Goal: Check status: Check status

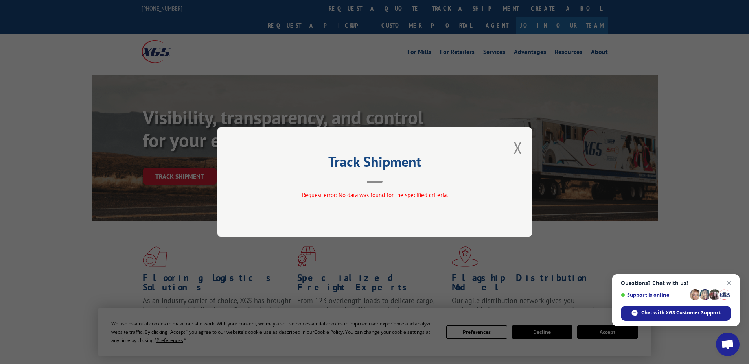
scroll to position [151, 0]
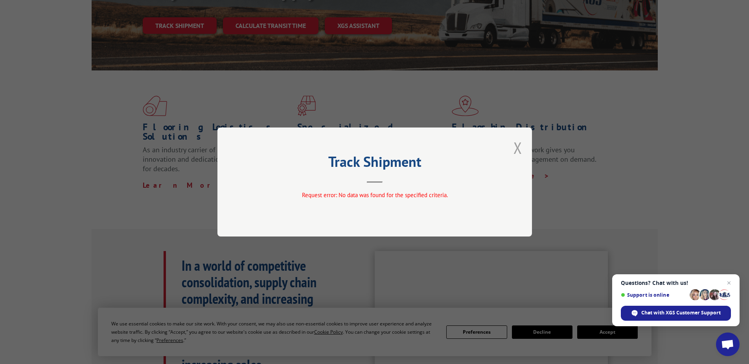
click at [520, 148] on button "Close modal" at bounding box center [518, 147] width 9 height 21
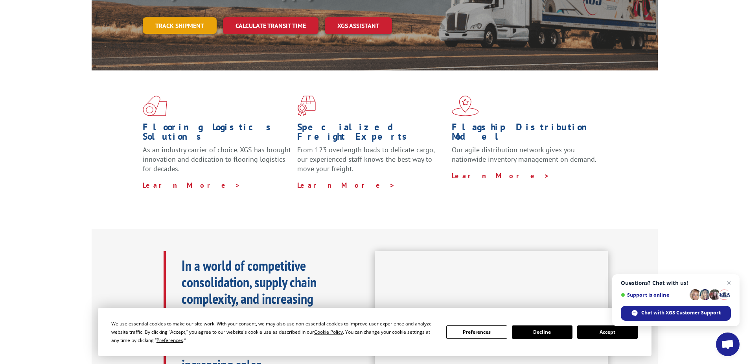
click at [168, 17] on link "Track shipment" at bounding box center [180, 25] width 74 height 17
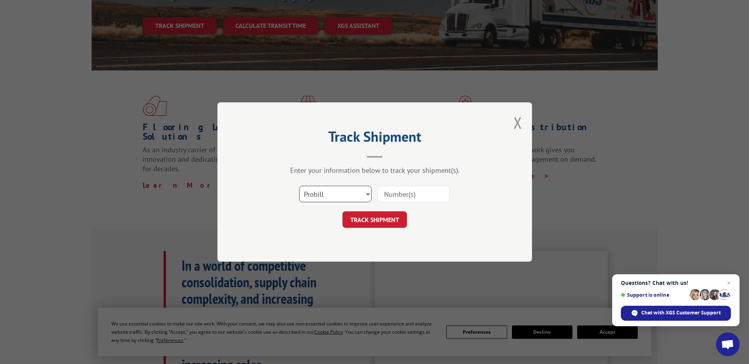
click at [342, 193] on select "Select category... Probill BOL PO" at bounding box center [335, 194] width 72 height 17
select select "po"
click at [299, 186] on select "Select category... Probill BOL PO" at bounding box center [335, 194] width 72 height 17
click at [382, 194] on input at bounding box center [414, 194] width 72 height 17
paste input "14532700"
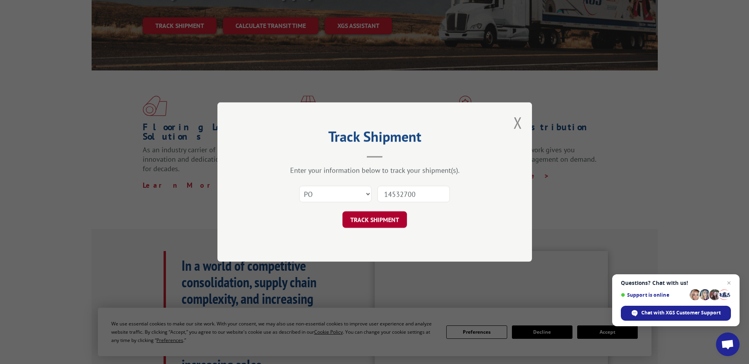
type input "14532700"
click at [366, 218] on button "TRACK SHIPMENT" at bounding box center [375, 219] width 65 height 17
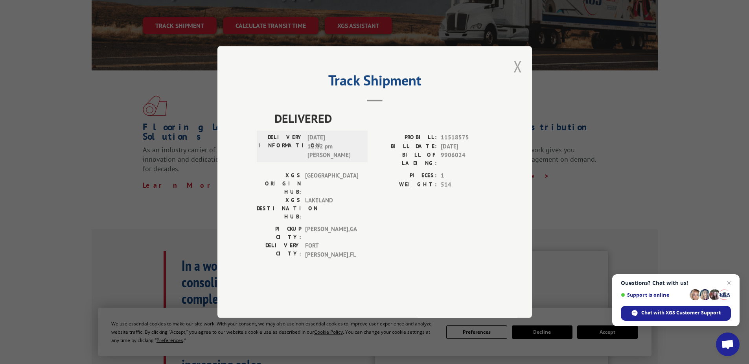
click at [520, 77] on button "Close modal" at bounding box center [518, 66] width 9 height 21
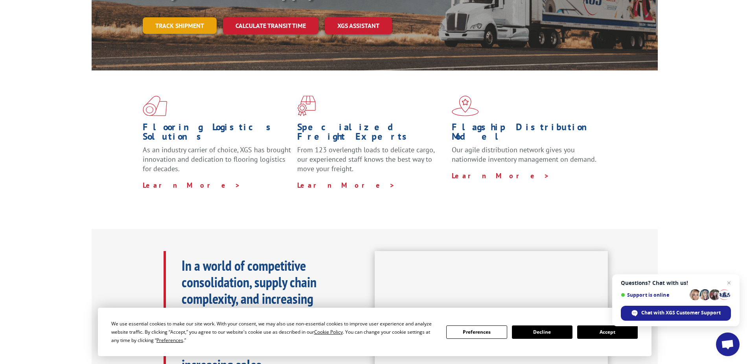
click at [183, 17] on link "Track shipment" at bounding box center [180, 25] width 74 height 17
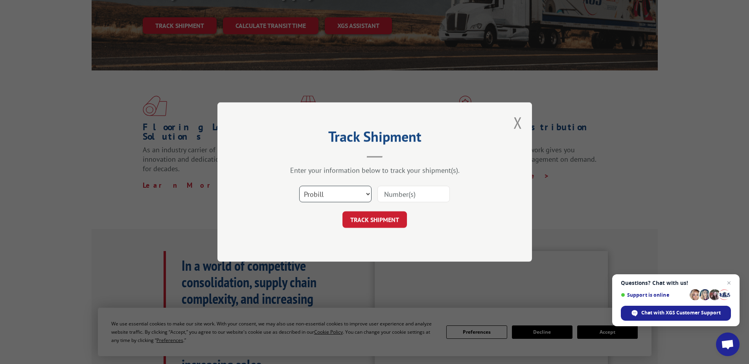
drag, startPoint x: 321, startPoint y: 195, endPoint x: 321, endPoint y: 203, distance: 7.9
click at [321, 195] on select "Select category... Probill BOL PO" at bounding box center [335, 194] width 72 height 17
select select "po"
click at [299, 186] on select "Select category... Probill BOL PO" at bounding box center [335, 194] width 72 height 17
click at [385, 193] on input at bounding box center [414, 194] width 72 height 17
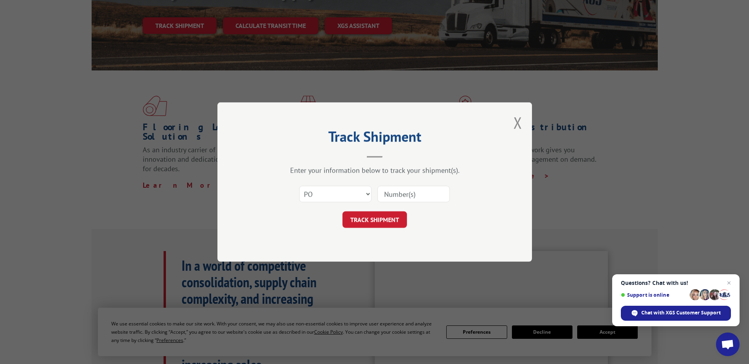
paste input "02530757"
type input "02530757"
click at [375, 221] on button "TRACK SHIPMENT" at bounding box center [375, 219] width 65 height 17
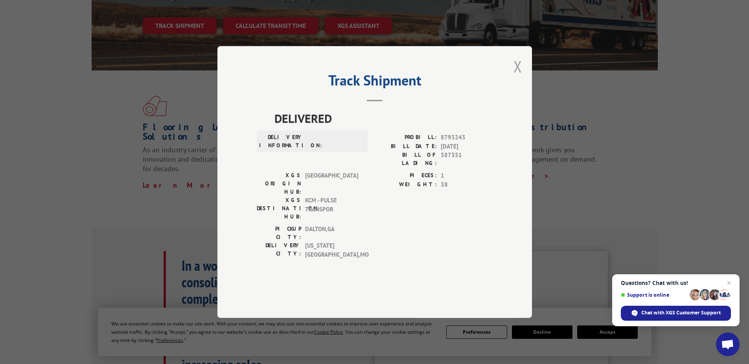
click at [515, 77] on button "Close modal" at bounding box center [518, 66] width 9 height 21
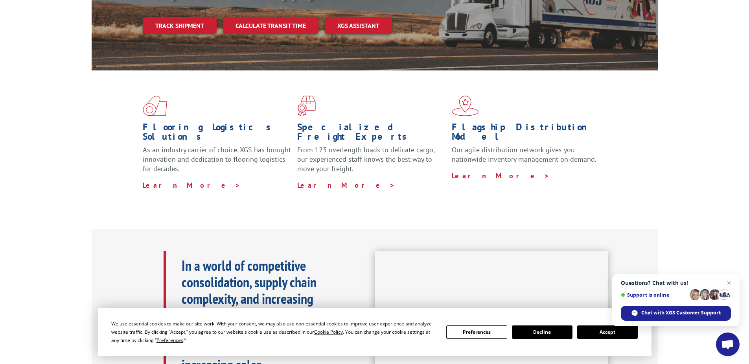
click at [173, 17] on link "Track shipment" at bounding box center [180, 25] width 74 height 17
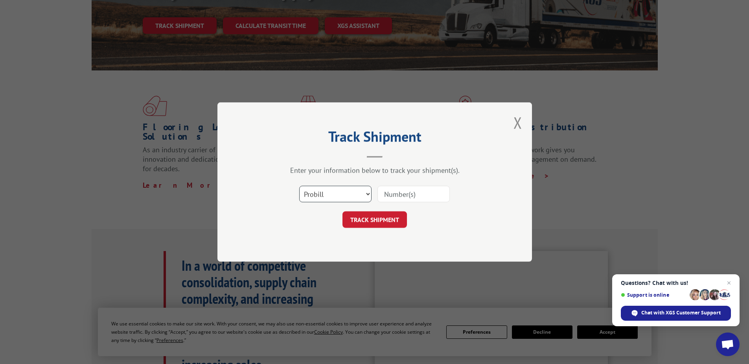
click at [320, 196] on select "Select category... Probill BOL PO" at bounding box center [335, 194] width 72 height 17
select select "po"
click at [299, 186] on select "Select category... Probill BOL PO" at bounding box center [335, 194] width 72 height 17
click at [379, 194] on input at bounding box center [414, 194] width 72 height 17
paste input "16539534"
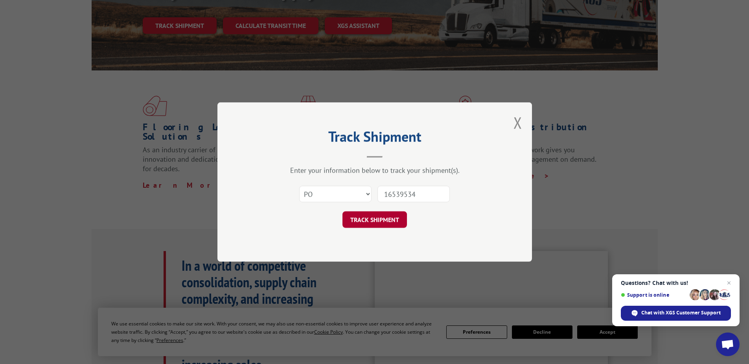
type input "16539534"
click at [368, 220] on button "TRACK SHIPMENT" at bounding box center [375, 219] width 65 height 17
